Goal: Information Seeking & Learning: Learn about a topic

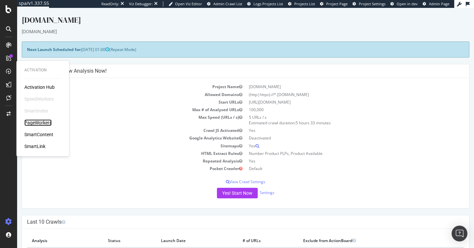
click at [43, 124] on div "PageWorkers" at bounding box center [37, 123] width 27 height 7
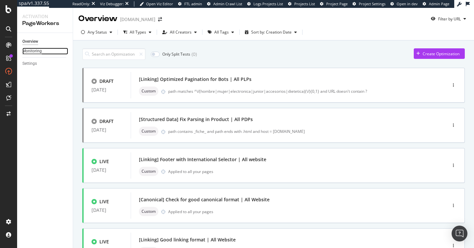
click at [39, 54] on div "Monitoring" at bounding box center [31, 51] width 19 height 7
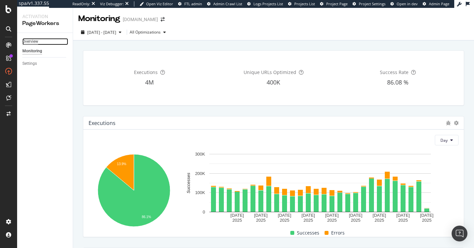
click at [32, 42] on div "Overview" at bounding box center [30, 41] width 16 height 7
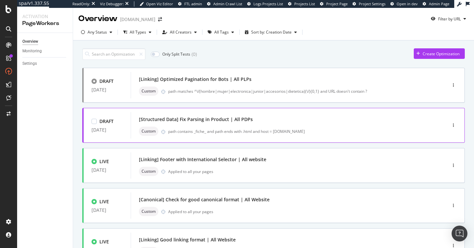
scroll to position [98, 0]
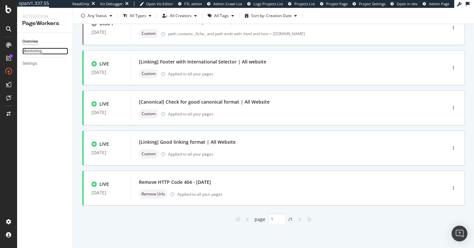
click at [37, 51] on div "Monitoring" at bounding box center [31, 51] width 19 height 7
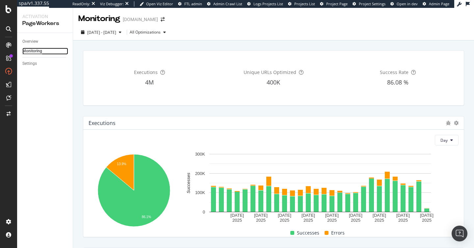
scroll to position [281, 0]
